Goal: Task Accomplishment & Management: Use online tool/utility

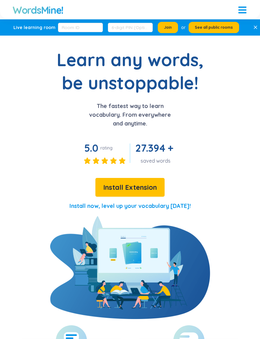
click at [241, 7] on div at bounding box center [242, 7] width 8 height 1
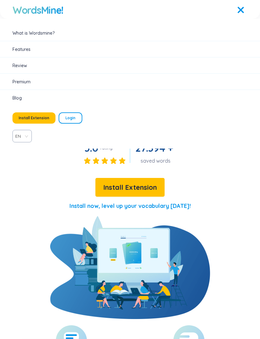
click at [67, 116] on span "Login" at bounding box center [70, 117] width 10 height 5
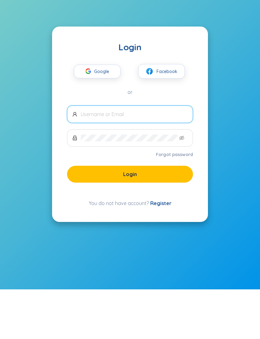
click at [148, 160] on input "text" at bounding box center [134, 163] width 107 height 7
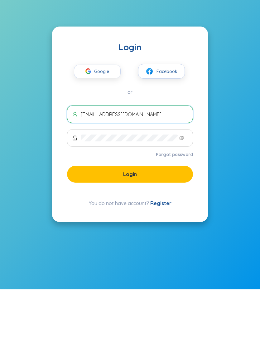
type input "[EMAIL_ADDRESS][DOMAIN_NAME]"
click at [148, 215] on button "Login" at bounding box center [130, 223] width 126 height 17
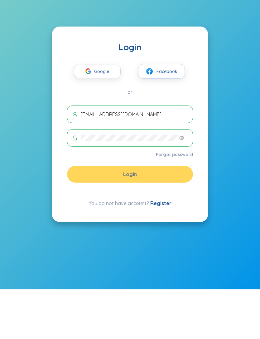
scroll to position [25, 0]
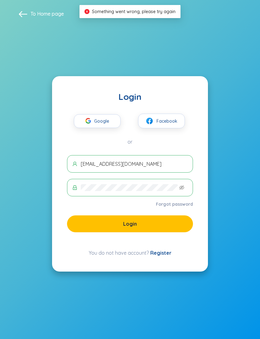
click at [108, 114] on span "Google" at bounding box center [103, 120] width 18 height 13
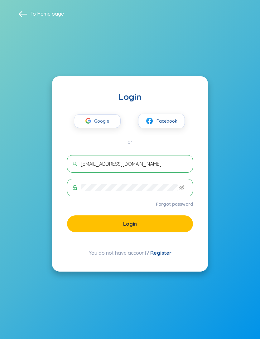
click at [171, 215] on button "Login" at bounding box center [130, 223] width 126 height 17
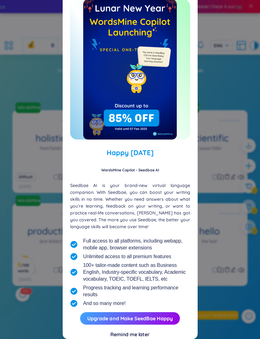
scroll to position [14, 0]
click at [138, 335] on div "Remind me later" at bounding box center [129, 333] width 39 height 7
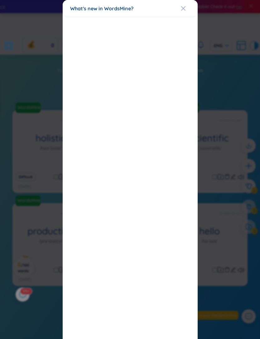
click at [186, 7] on span "Close" at bounding box center [189, 8] width 17 height 17
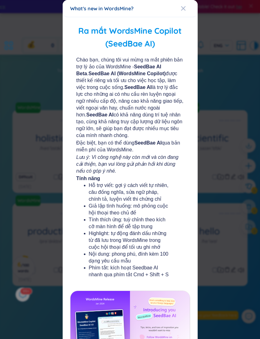
click at [186, 8] on span "Close" at bounding box center [189, 8] width 17 height 17
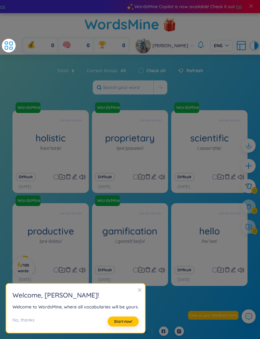
click at [118, 321] on span "Start now!" at bounding box center [123, 321] width 18 height 5
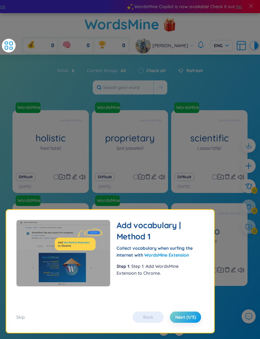
click at [184, 315] on span "Next (1/5)" at bounding box center [185, 317] width 21 height 6
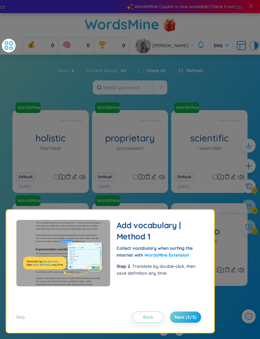
click at [187, 316] on span "Next (2/5)" at bounding box center [186, 317] width 22 height 6
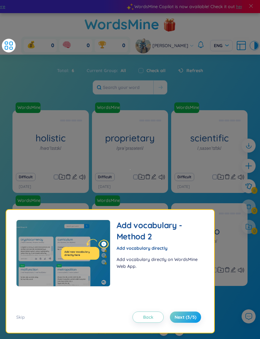
click at [185, 317] on span "Next (3/5)" at bounding box center [186, 317] width 22 height 6
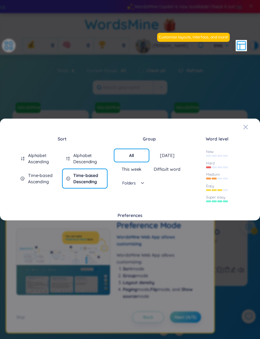
click at [249, 122] on span "Close" at bounding box center [251, 126] width 17 height 17
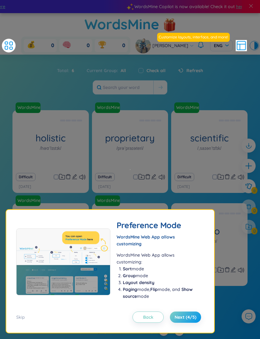
click at [183, 314] on span "Next (4/5)" at bounding box center [186, 317] width 22 height 6
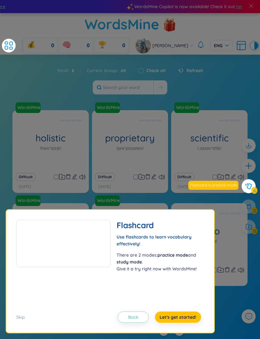
click at [177, 309] on div "Skip Back Let's get started!" at bounding box center [110, 313] width 188 height 19
click at [181, 317] on span "Let's get started!" at bounding box center [178, 317] width 37 height 6
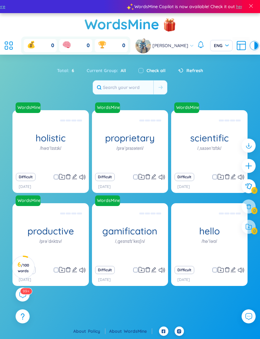
scroll to position [0, 0]
click at [12, 42] on icon at bounding box center [11, 43] width 3 height 3
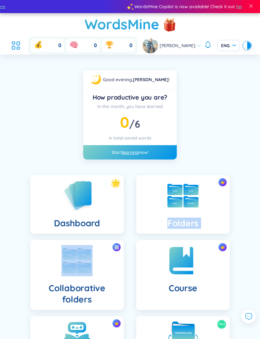
click at [14, 40] on icon at bounding box center [15, 45] width 11 height 11
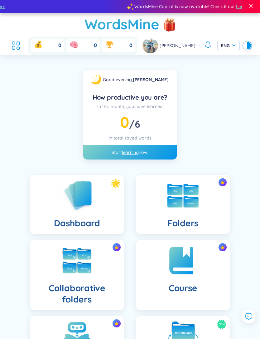
click at [15, 42] on icon at bounding box center [13, 43] width 3 height 2
click at [19, 40] on icon at bounding box center [15, 45] width 11 height 11
click at [19, 43] on icon at bounding box center [15, 45] width 11 height 11
click at [241, 134] on div "Dashboard Folders Collaborative folders Course Learning New Live learning Insig…" at bounding box center [130, 309] width 260 height 478
click at [126, 152] on link "learning" at bounding box center [130, 152] width 17 height 6
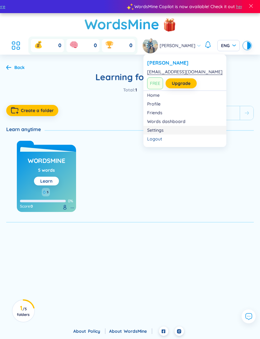
click at [154, 132] on link "Settings" at bounding box center [184, 130] width 75 height 6
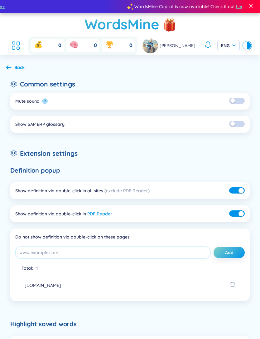
click at [147, 22] on h1 "WordsMine" at bounding box center [121, 24] width 75 height 22
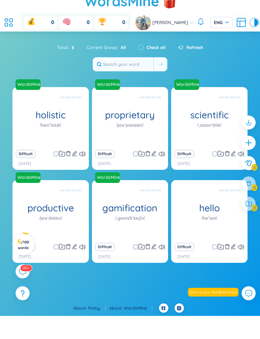
scroll to position [25, 0]
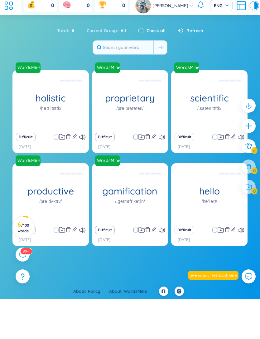
click at [130, 328] on link "WordsMine" at bounding box center [138, 331] width 28 height 6
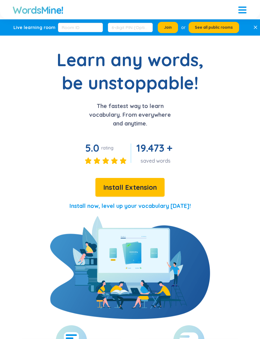
click at [152, 186] on span "Install Extension" at bounding box center [130, 187] width 54 height 11
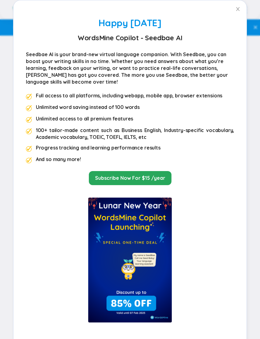
click at [238, 8] on icon "close" at bounding box center [237, 9] width 5 height 5
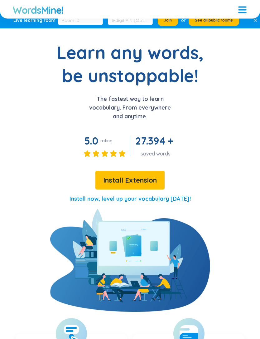
scroll to position [7, 0]
click at [179, 195] on p "Install now, level up your vocabulary [DATE]!" at bounding box center [130, 198] width 121 height 9
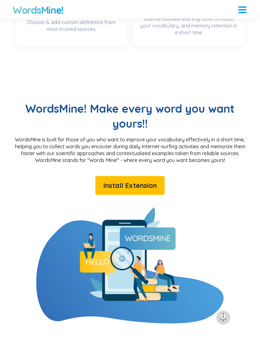
scroll to position [437, 0]
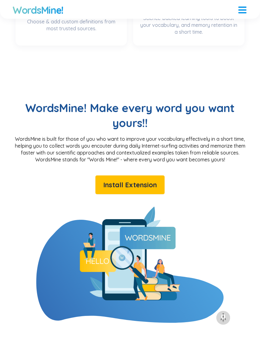
click at [139, 184] on span "Install Extension" at bounding box center [130, 184] width 54 height 11
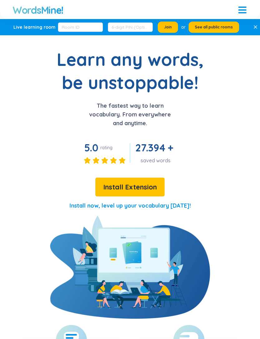
scroll to position [0, 0]
